Goal: Information Seeking & Learning: Check status

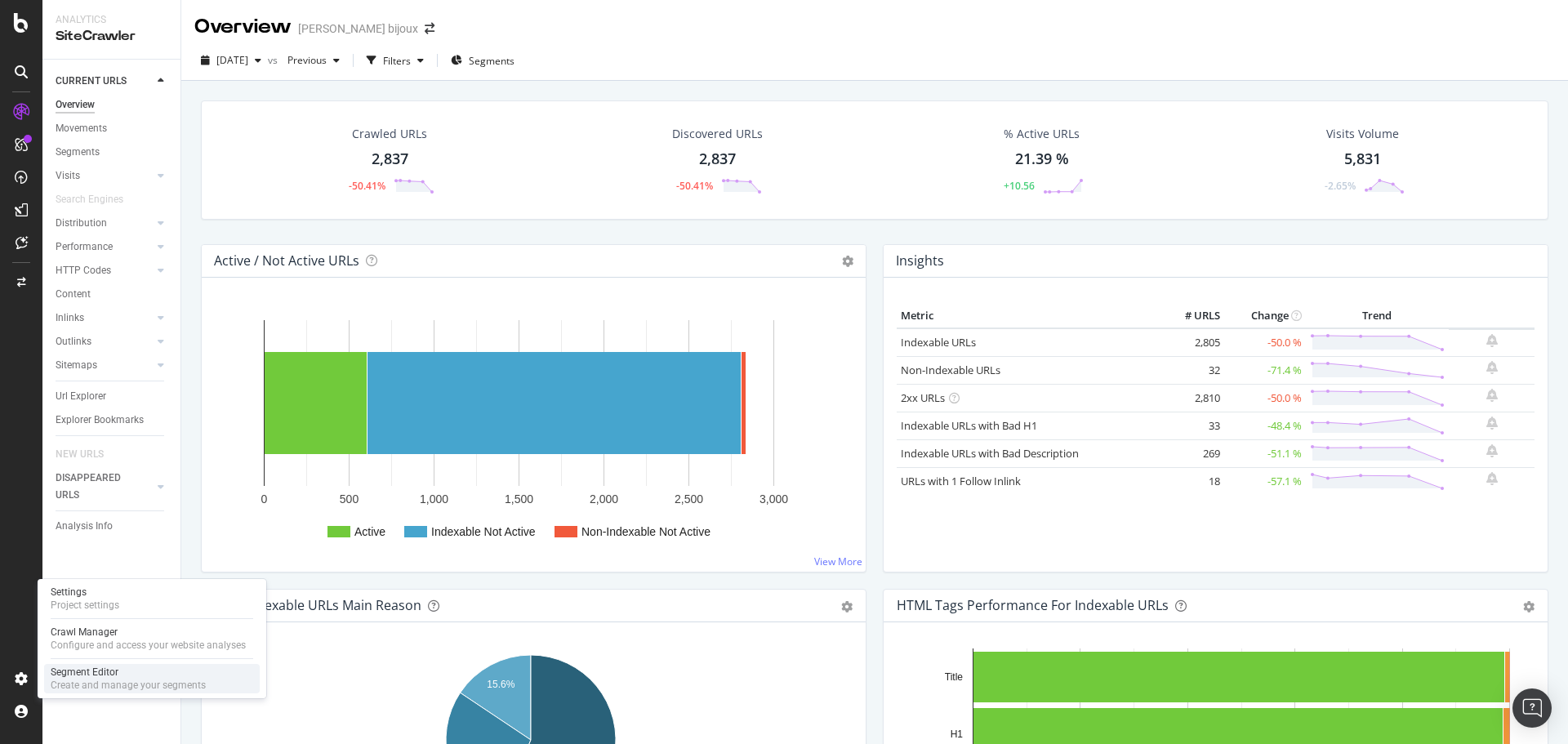
click at [70, 673] on div "Segment Editor" at bounding box center [128, 672] width 155 height 13
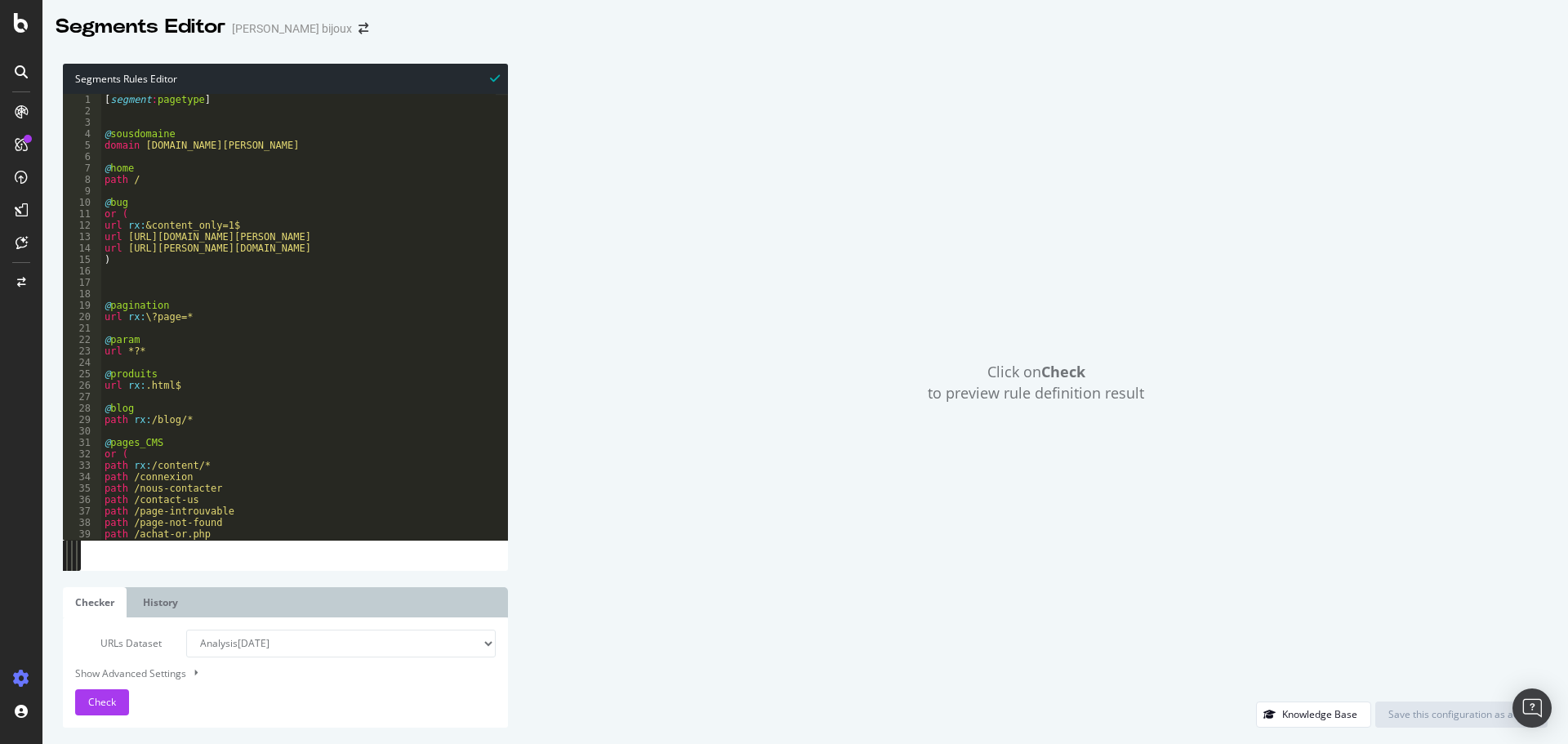
click at [109, 688] on div "URLs Dataset Analysis [DATE] Analysis [DATE] Analysis [DATE] Analysis [DATE] An…" at bounding box center [286, 673] width 421 height 86
click at [107, 689] on button "Check" at bounding box center [102, 702] width 54 height 26
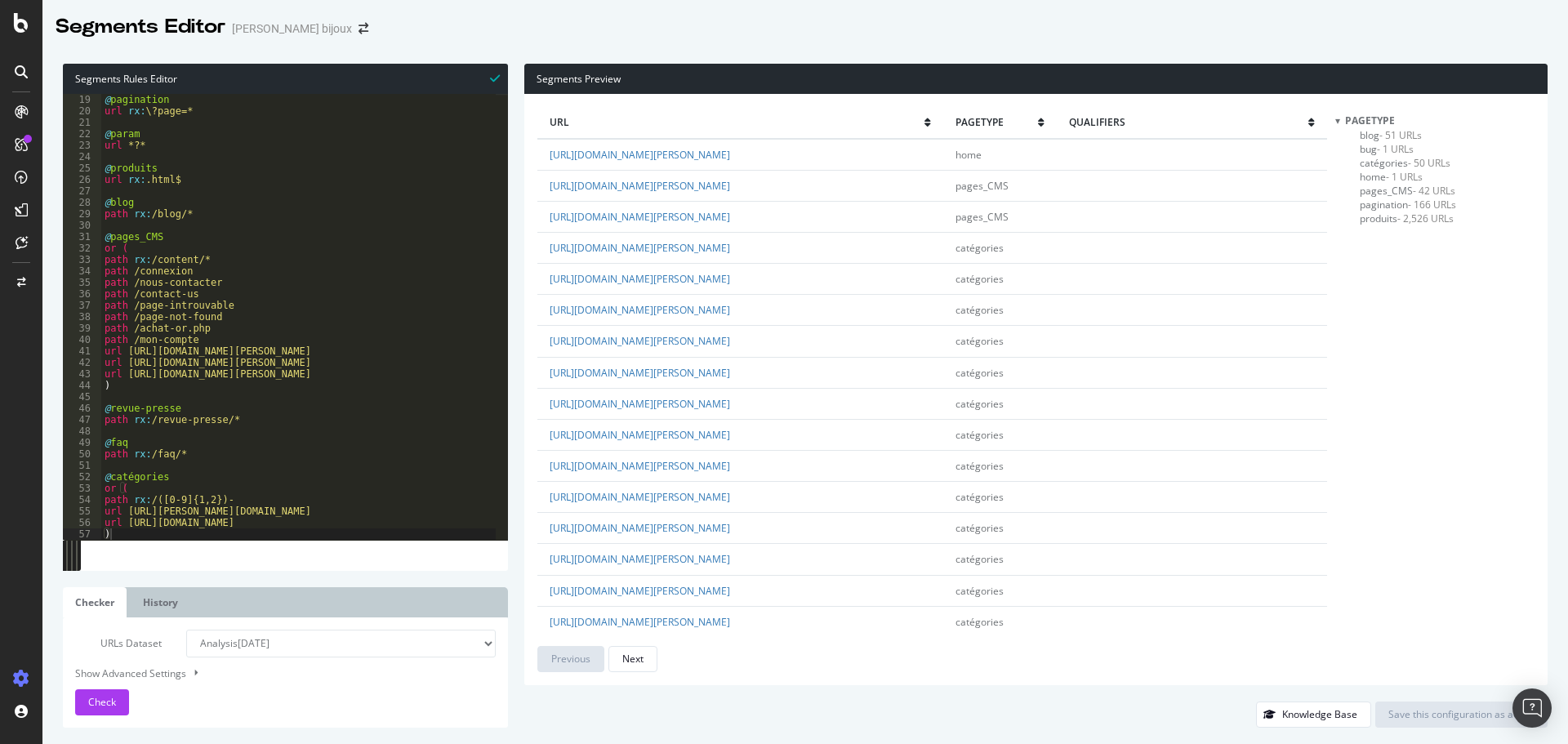
scroll to position [206, 0]
drag, startPoint x: 185, startPoint y: 475, endPoint x: 95, endPoint y: 475, distance: 90.0
click at [95, 475] on div "@catégories 19 20 21 22 23 24 25 26 27 28 29 30 31 32 33 34 35 36 37 38 39 40 4…" at bounding box center [286, 317] width 446 height 446
click at [128, 533] on div "@ pagination url rx : \?page=* @ param url *?* @ produits url rx : .html$ @ blo…" at bounding box center [298, 328] width 395 height 469
type textarea ")"
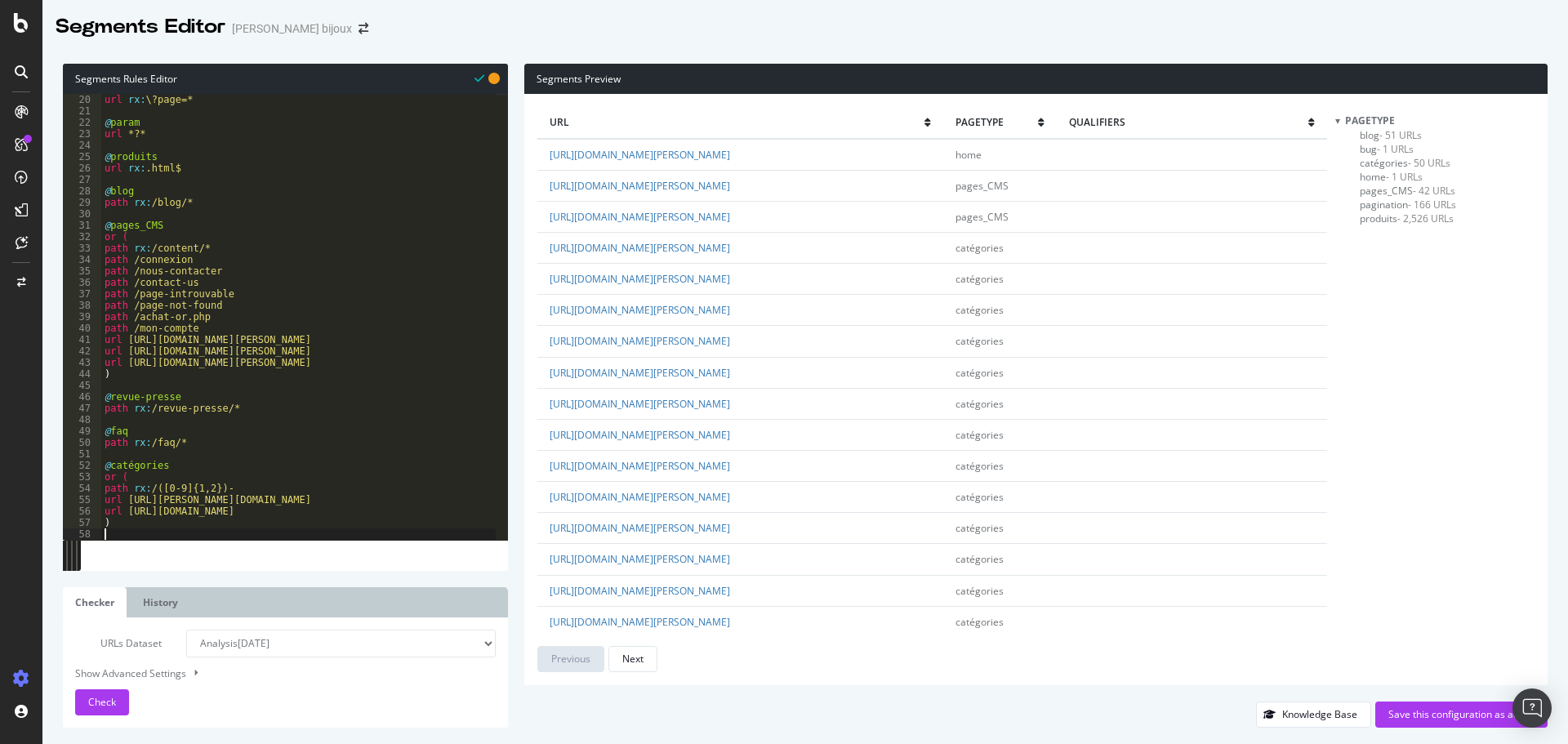
scroll to position [229, 0]
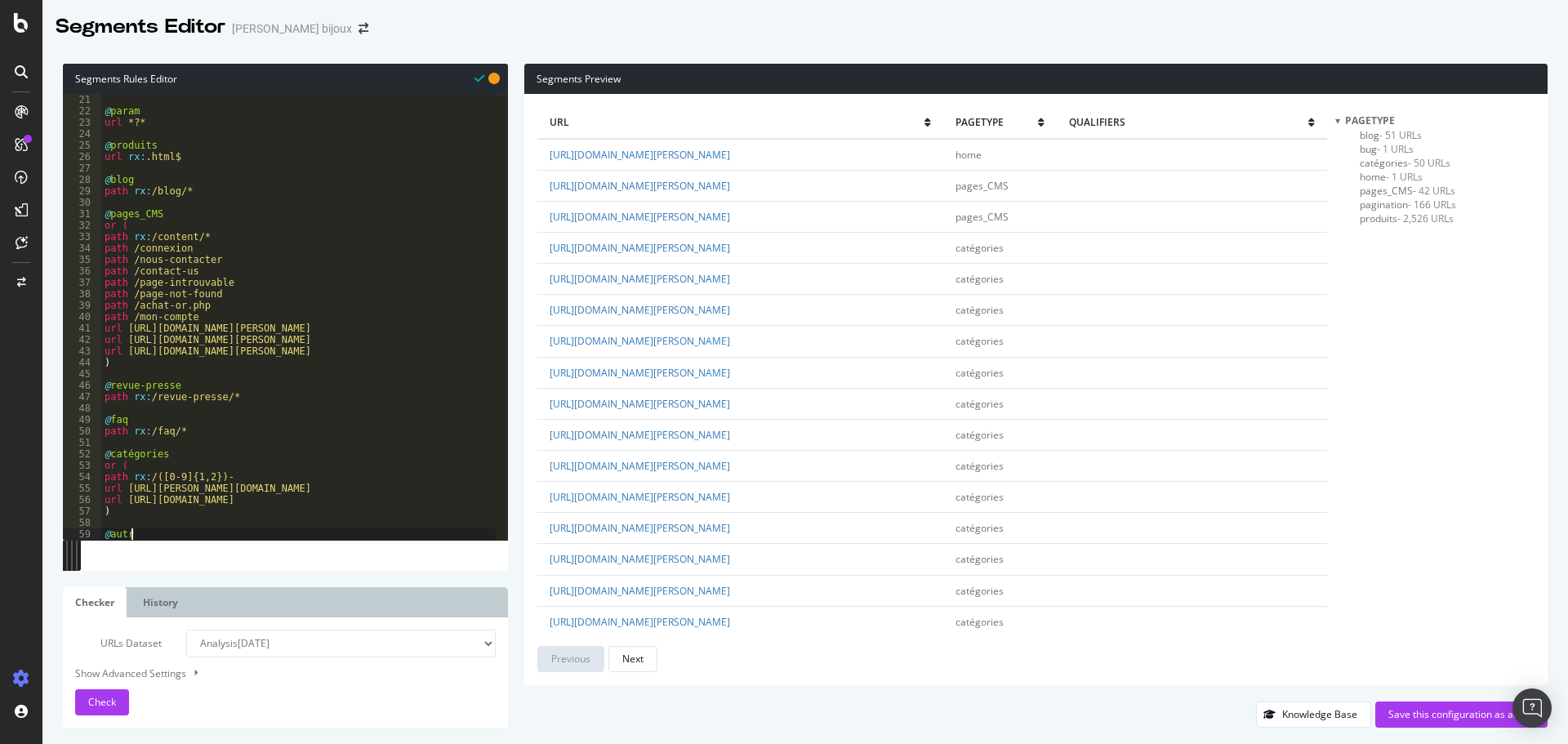
type textarea "@autre"
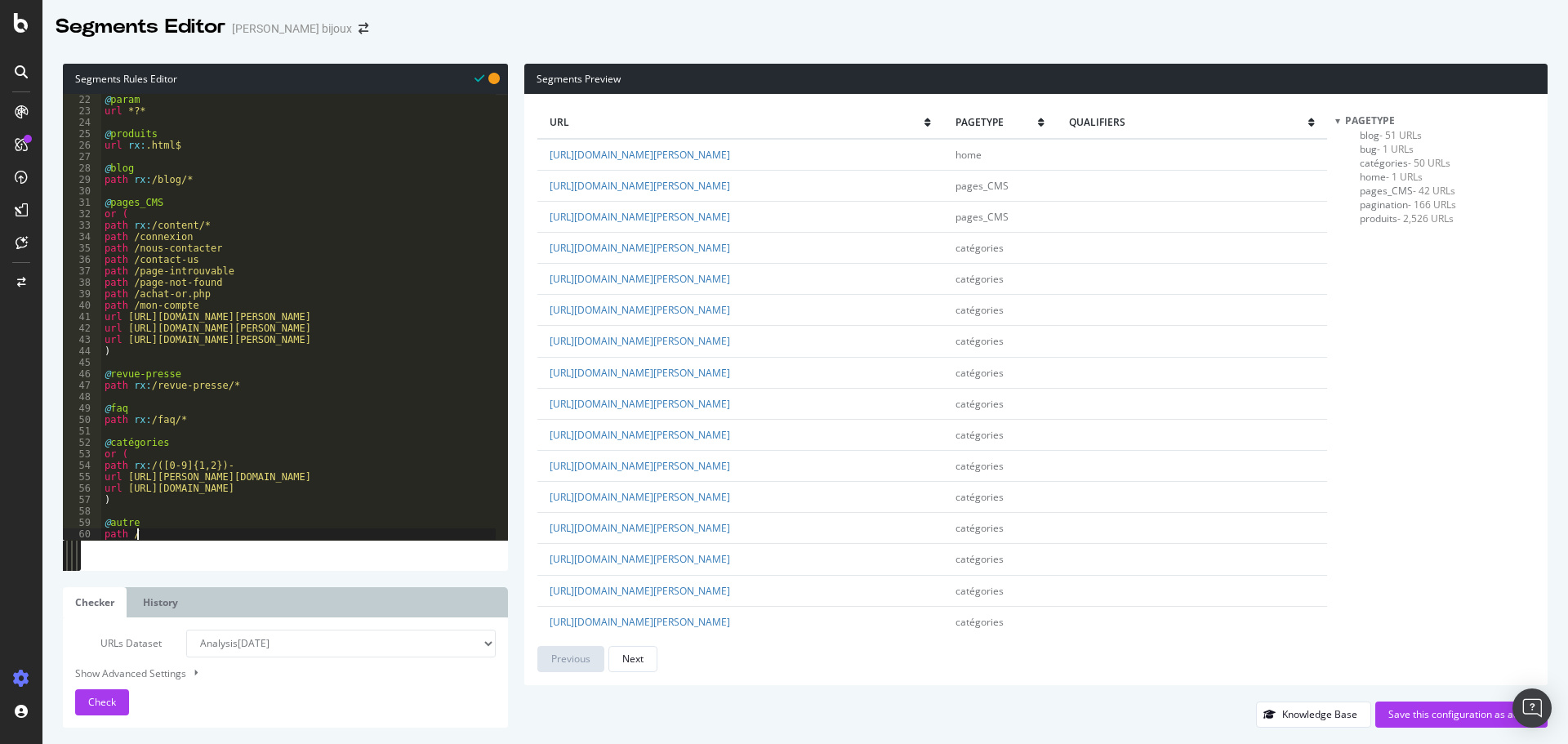
scroll to position [0, 2]
type textarea "path /"
click at [98, 710] on div "Check" at bounding box center [101, 702] width 28 height 14
click at [1379, 202] on span "pagination - 166 URLs" at bounding box center [1407, 205] width 97 height 14
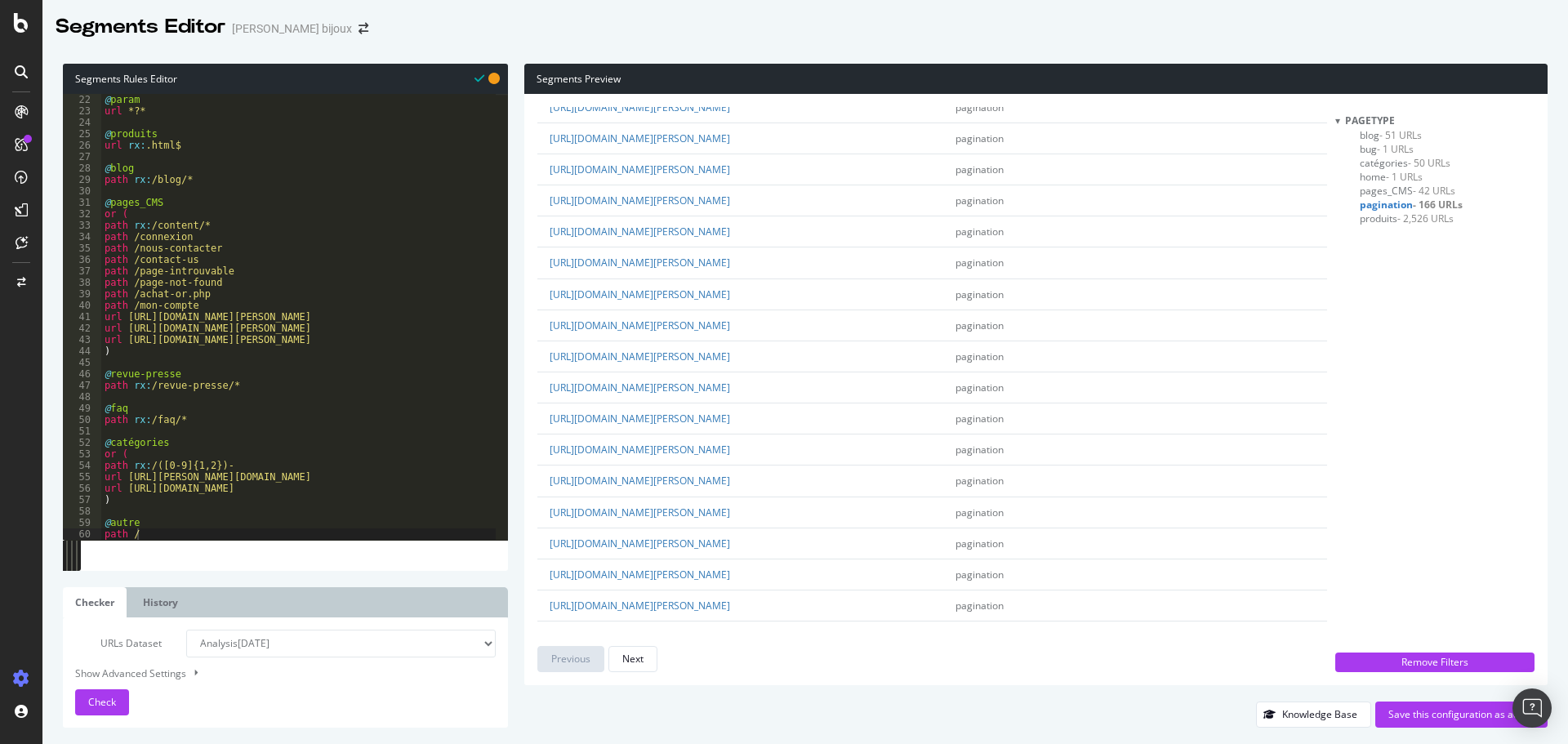
scroll to position [0, 0]
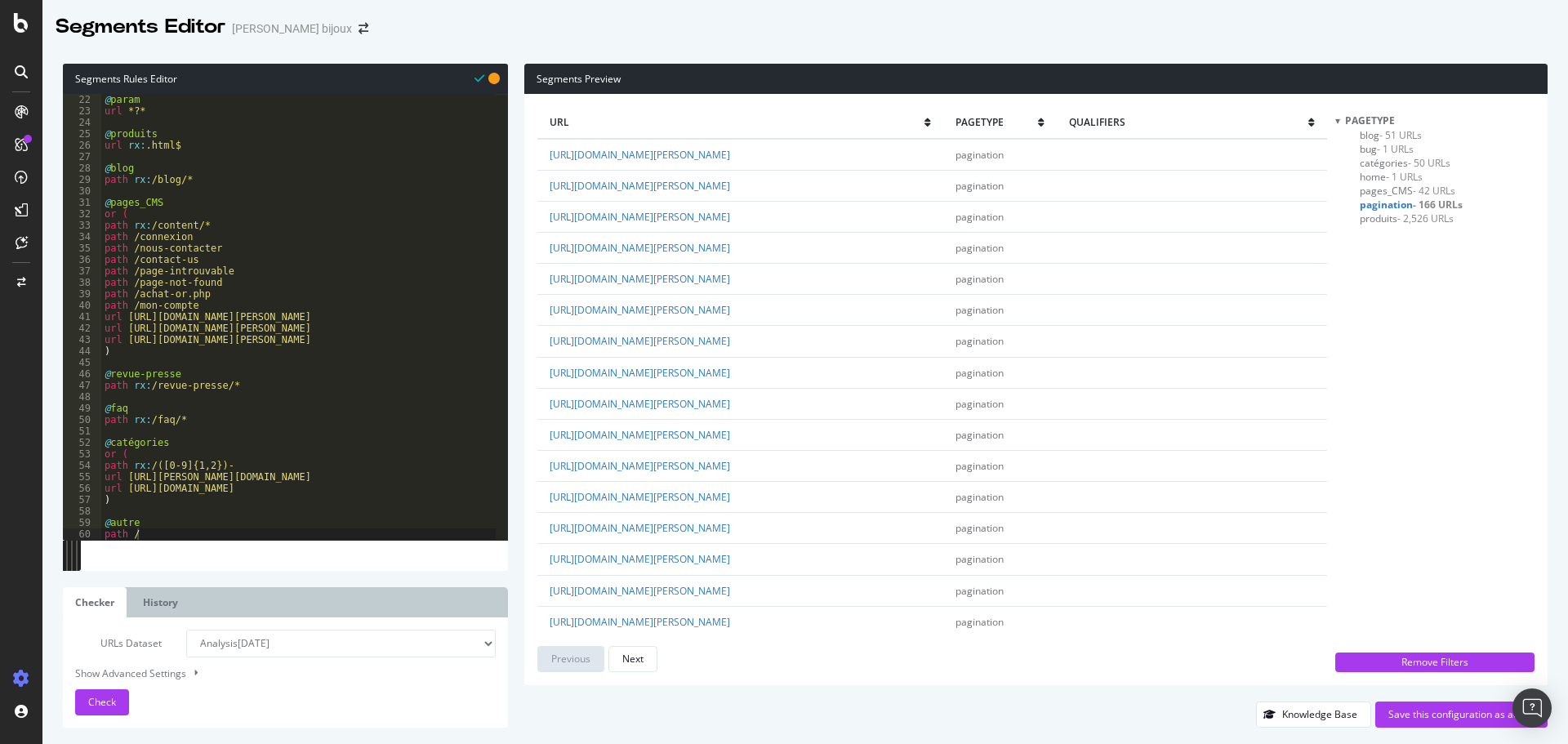
click at [1388, 220] on span "produits - 2,526 URLs" at bounding box center [1406, 218] width 94 height 14
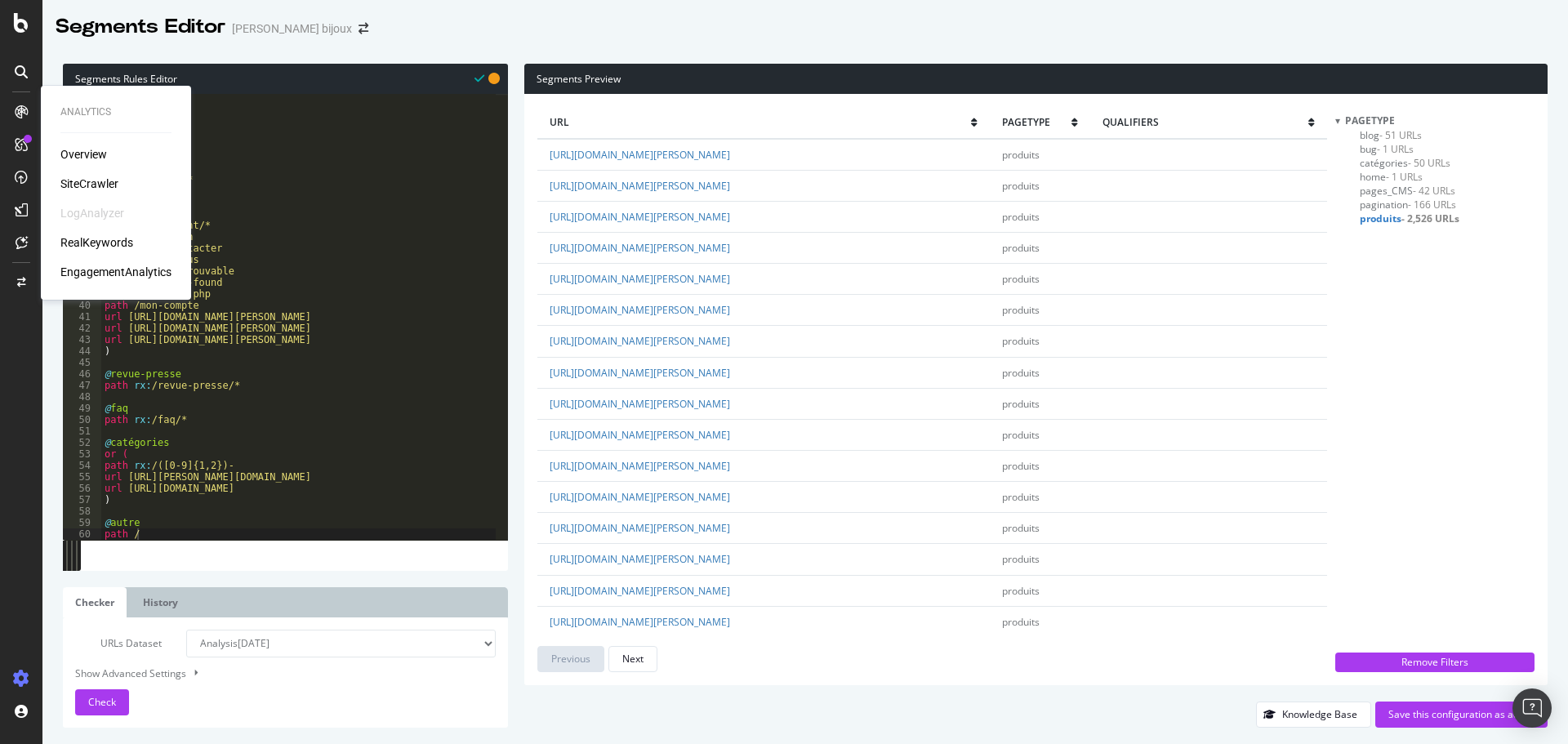
click at [70, 171] on div "Overview SiteCrawler LogAnalyzer RealKeywords EngagementAnalytics" at bounding box center [116, 213] width 111 height 134
click at [73, 179] on div "SiteCrawler" at bounding box center [89, 184] width 58 height 16
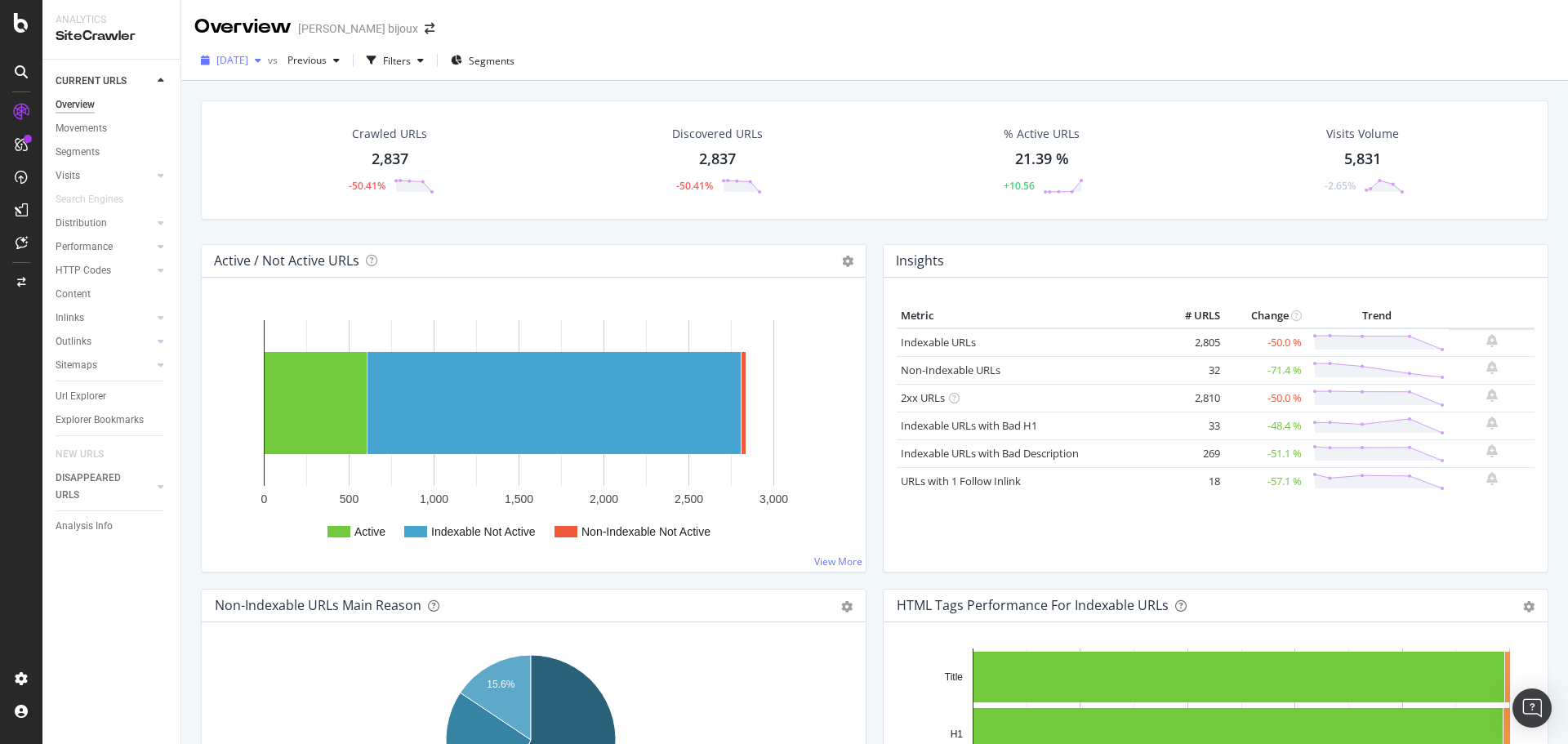
click at [249, 60] on span "[DATE]" at bounding box center [231, 60] width 32 height 14
click at [289, 147] on div "[DATE]" at bounding box center [263, 150] width 91 height 14
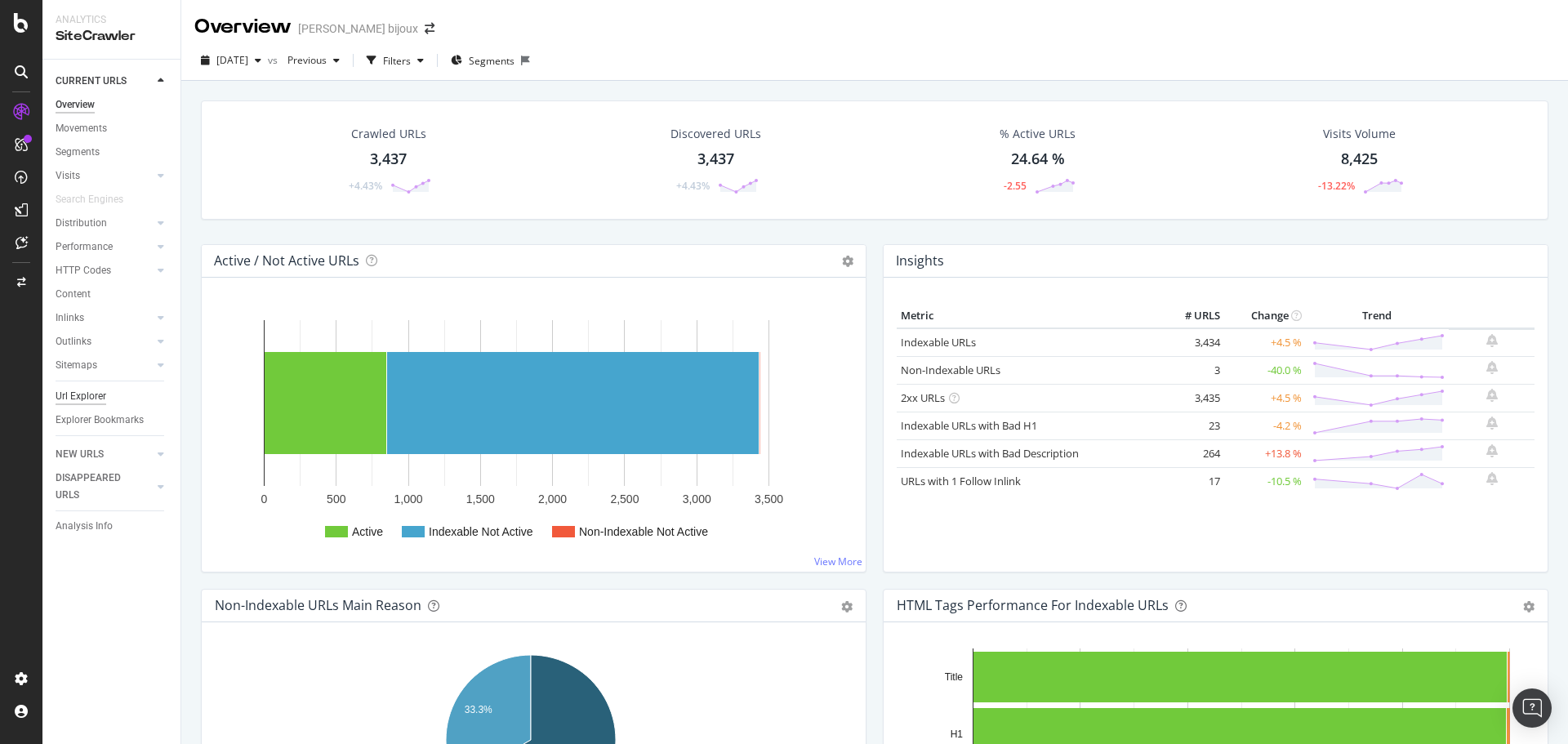
click at [70, 396] on div "Url Explorer" at bounding box center [80, 397] width 51 height 17
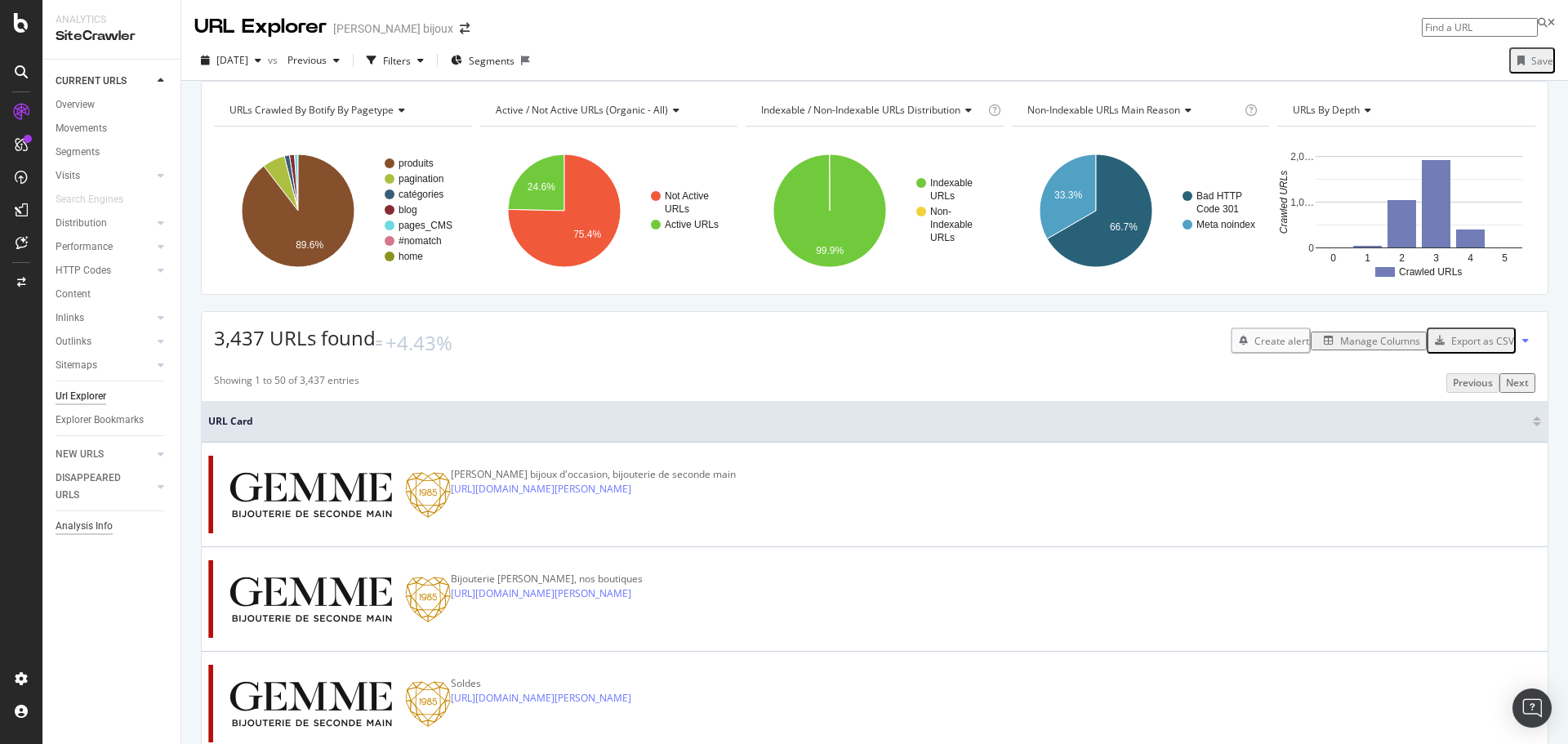
click at [106, 530] on div "Analysis Info" at bounding box center [84, 527] width 57 height 17
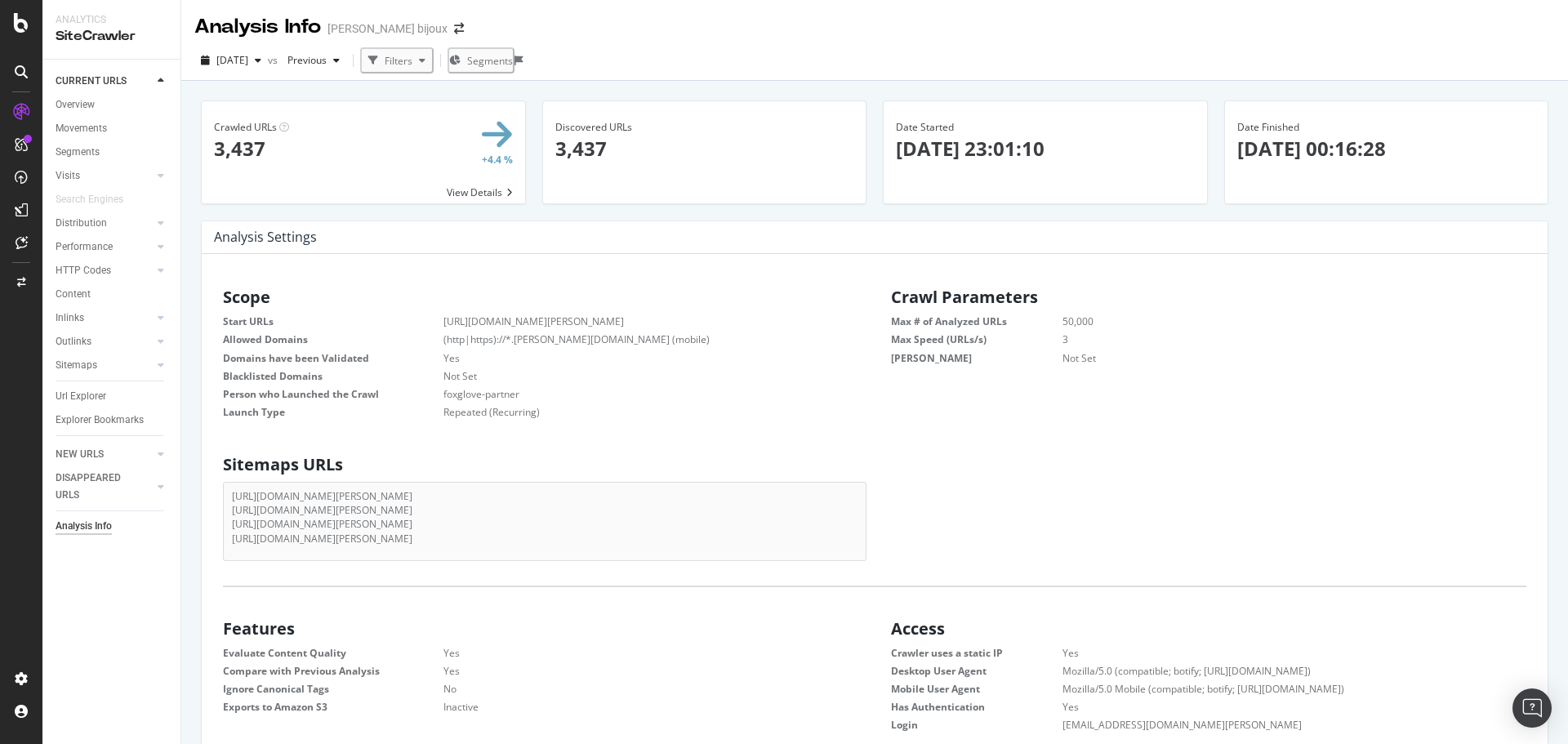
scroll to position [249, 623]
click at [524, 62] on icon at bounding box center [518, 60] width 9 height 10
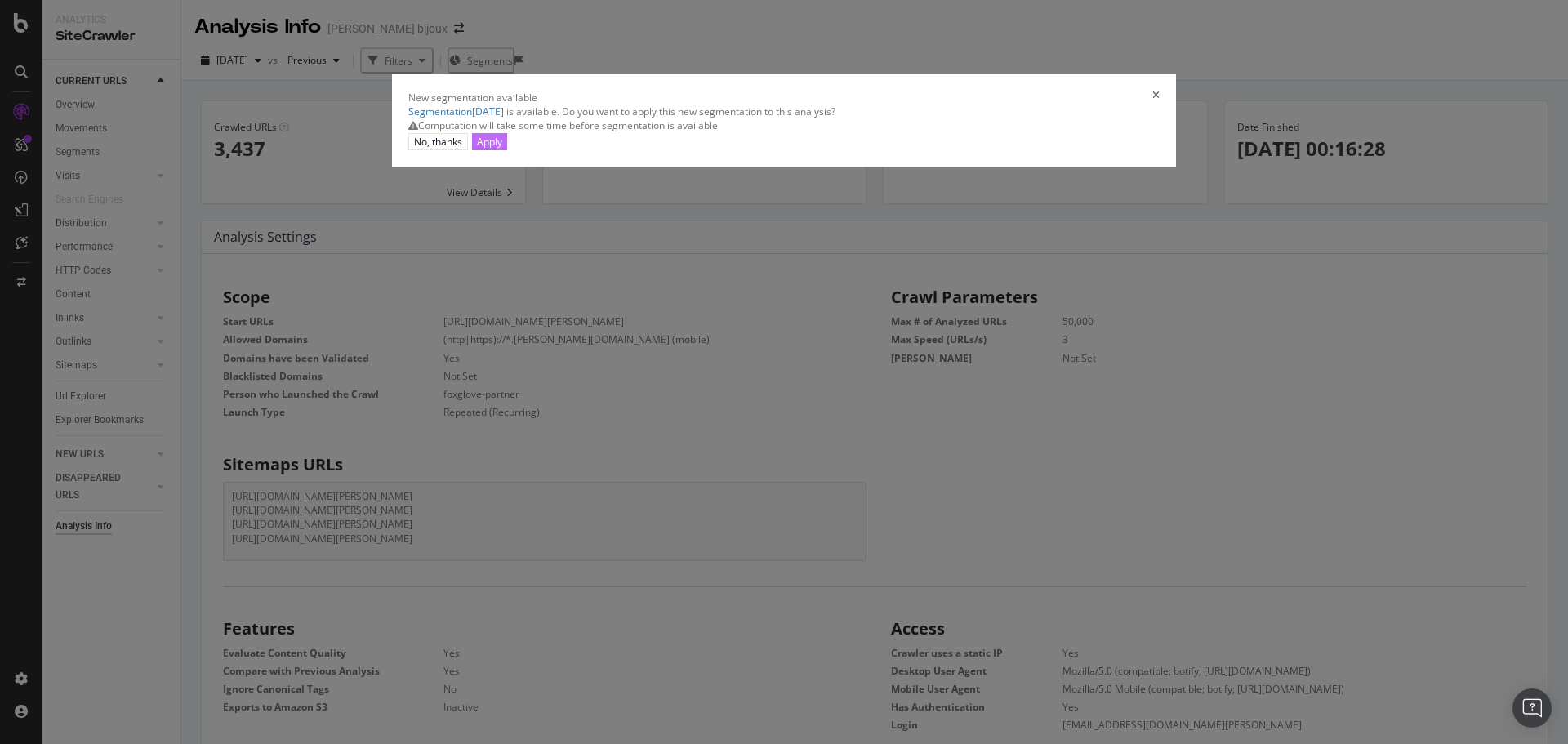
click at [502, 148] on div "Apply" at bounding box center [490, 142] width 25 height 14
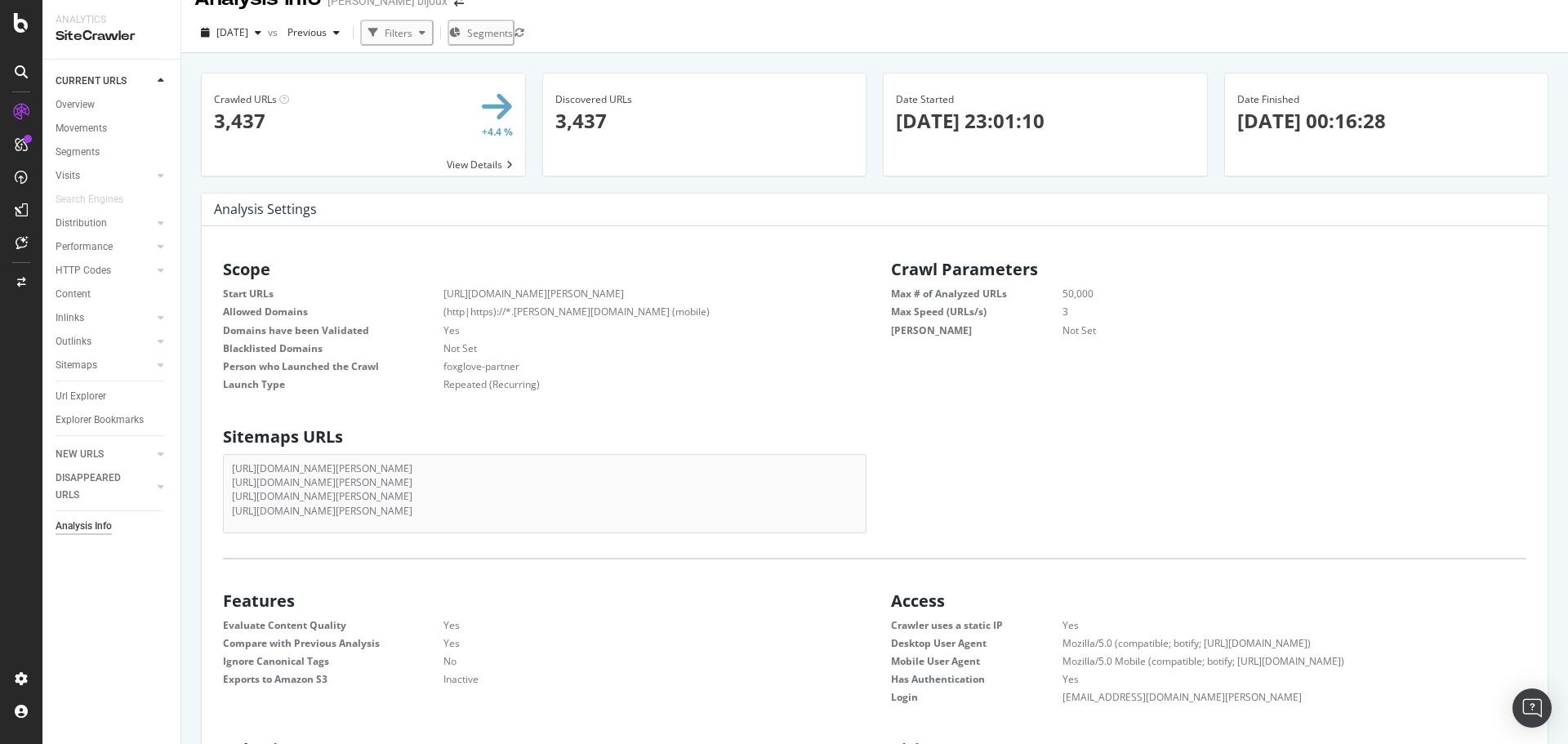
scroll to position [0, 0]
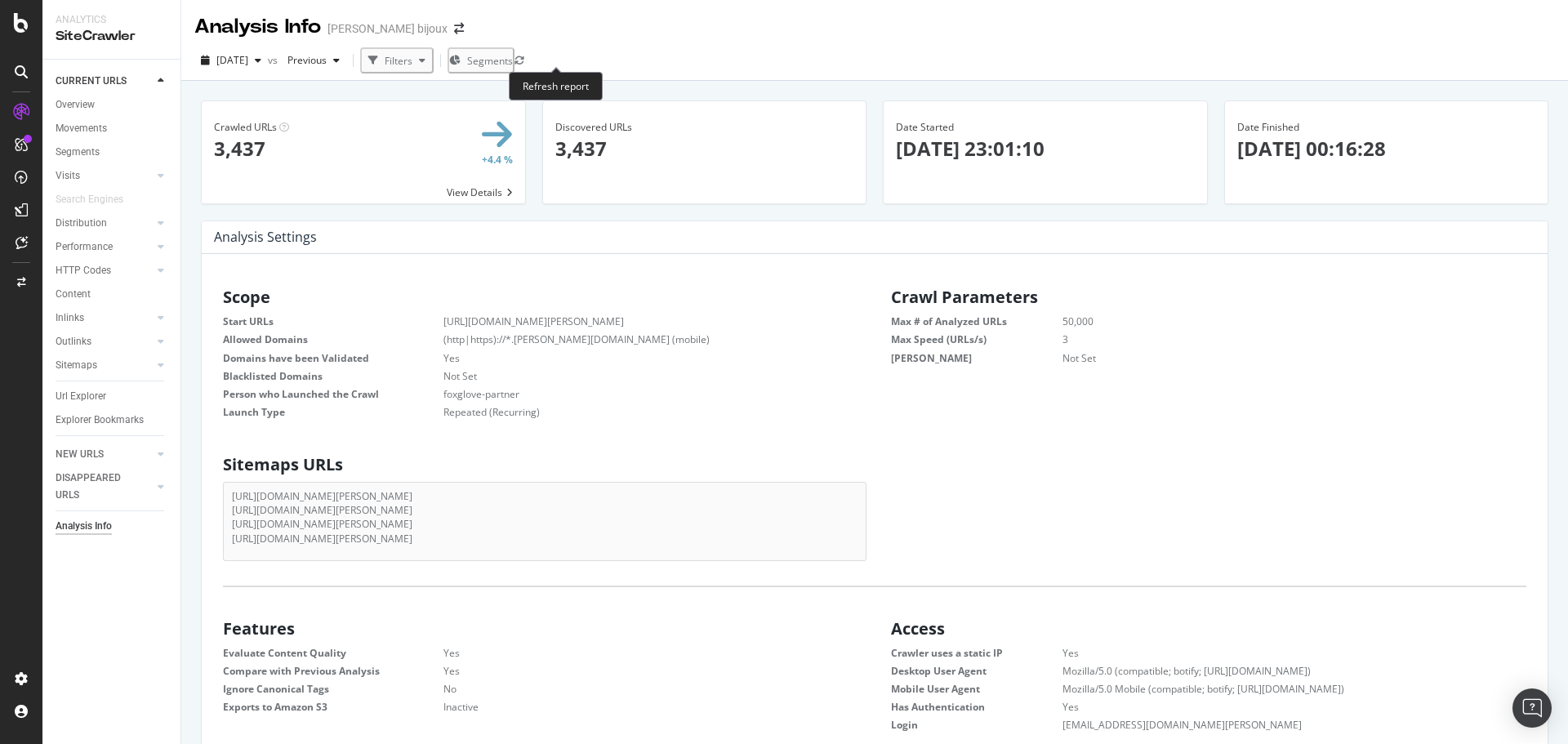
click at [524, 56] on icon at bounding box center [519, 60] width 10 height 10
click at [87, 104] on div "Overview" at bounding box center [75, 105] width 39 height 17
